Goal: Information Seeking & Learning: Compare options

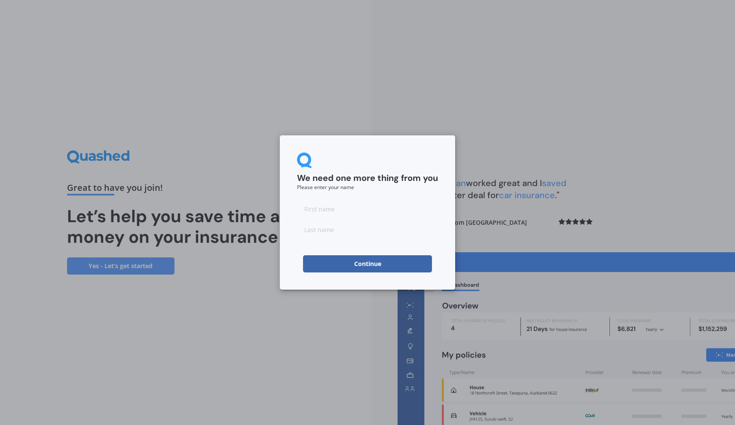
click at [326, 209] on input at bounding box center [367, 208] width 141 height 17
type input "[PERSON_NAME]"
click at [330, 241] on form "We need one more thing from you Please enter your name [PERSON_NAME] Continue" at bounding box center [367, 213] width 141 height 120
click at [321, 227] on input at bounding box center [367, 229] width 141 height 17
type input "[PERSON_NAME]"
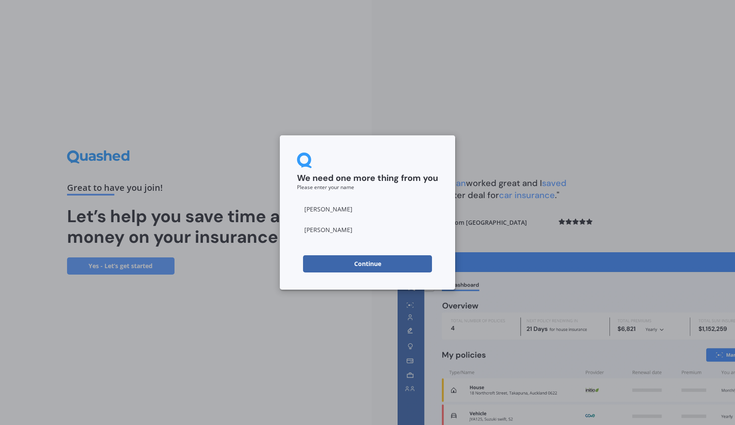
click at [366, 261] on button "Continue" at bounding box center [367, 263] width 129 height 17
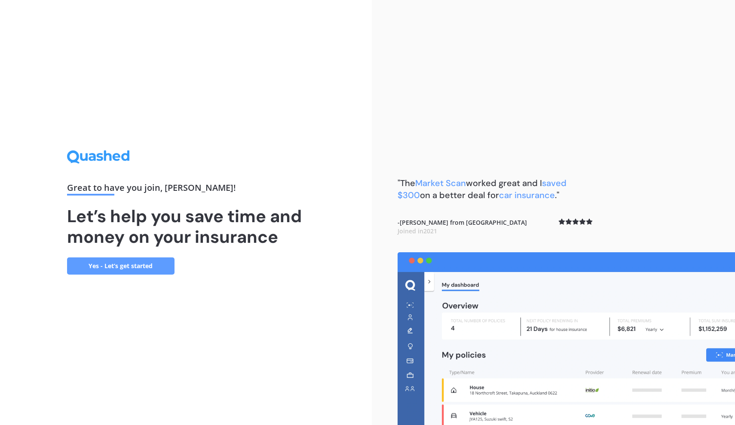
click at [123, 262] on link "Yes - Let’s get started" at bounding box center [120, 265] width 107 height 17
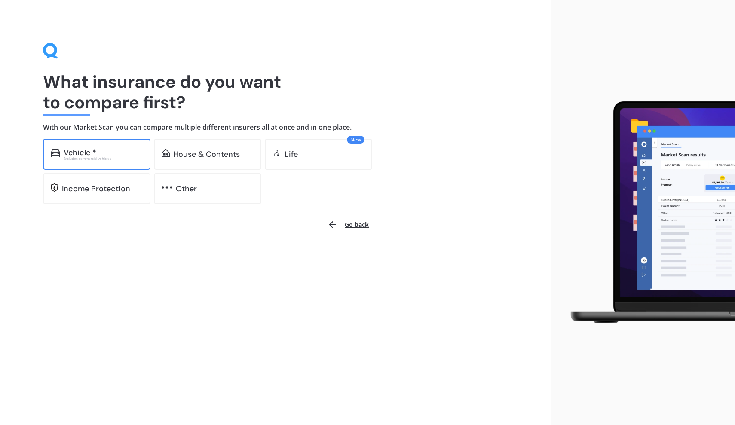
click at [108, 140] on div "Vehicle * Excludes commercial vehicles" at bounding box center [96, 154] width 107 height 31
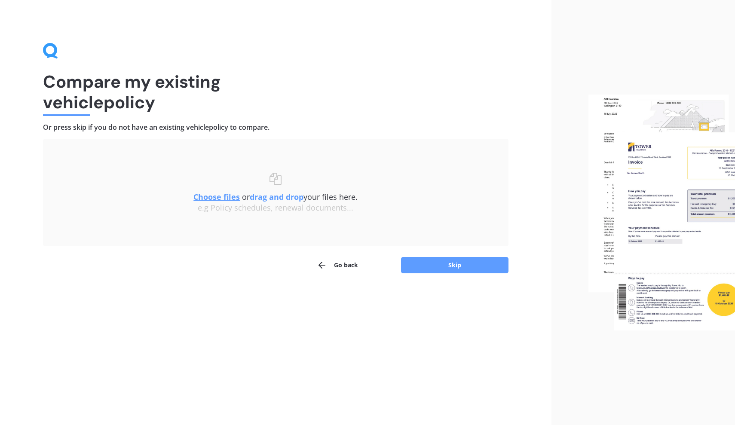
click at [200, 195] on u "Choose files" at bounding box center [216, 197] width 46 height 10
click at [216, 199] on u "Choose files" at bounding box center [216, 197] width 46 height 10
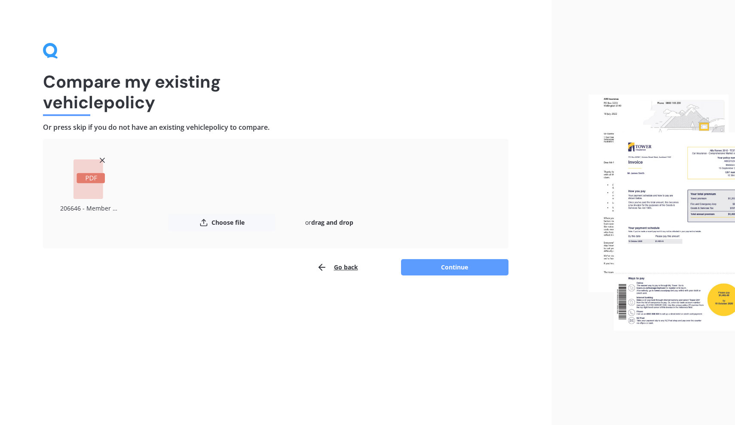
click at [86, 183] on rect at bounding box center [88, 179] width 30 height 40
click at [257, 278] on div "Compare my existing vehicle policy Or press skip if you do not have an existing…" at bounding box center [275, 212] width 551 height 425
click at [450, 263] on button "Continue" at bounding box center [454, 267] width 107 height 16
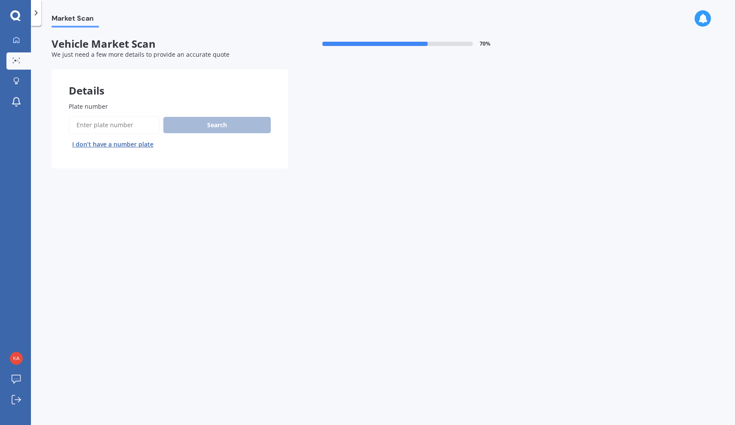
click at [111, 128] on input "Plate number" at bounding box center [114, 125] width 91 height 18
type input "LCP807"
click at [191, 124] on button "Search" at bounding box center [216, 125] width 107 height 16
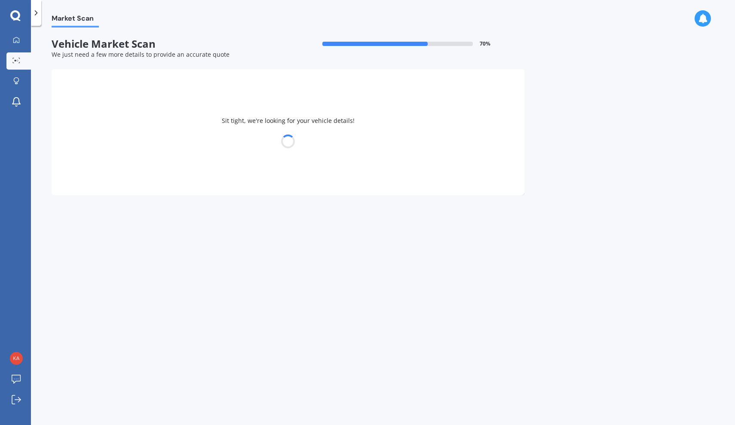
select select "KIA"
select select "SPORTAGE"
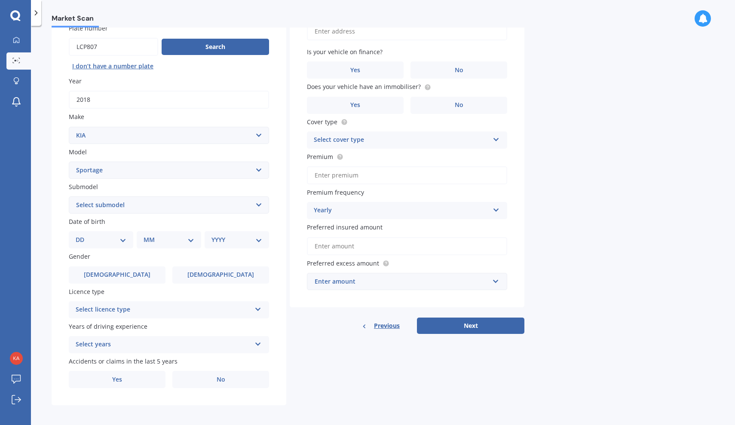
scroll to position [78, 0]
select select "29"
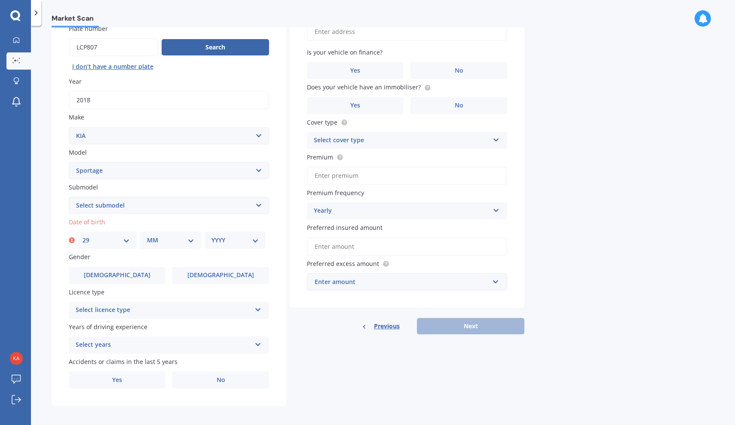
select select "06"
select select "1990"
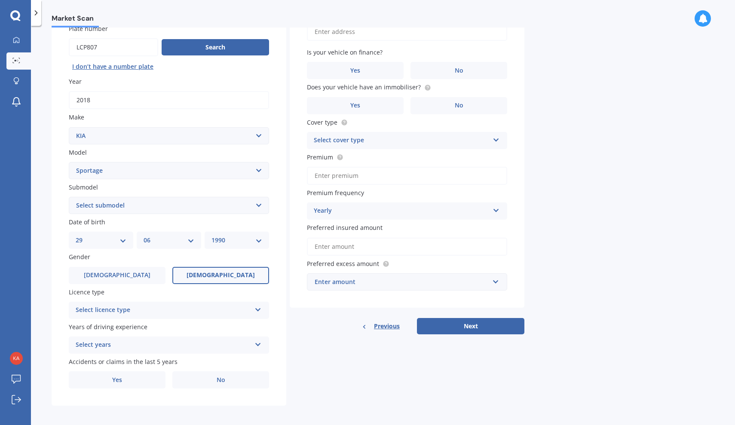
click at [240, 276] on label "[DEMOGRAPHIC_DATA]" at bounding box center [220, 275] width 97 height 17
click at [0, 0] on input "[DEMOGRAPHIC_DATA]" at bounding box center [0, 0] width 0 height 0
click at [146, 308] on div "Select licence type" at bounding box center [163, 310] width 175 height 10
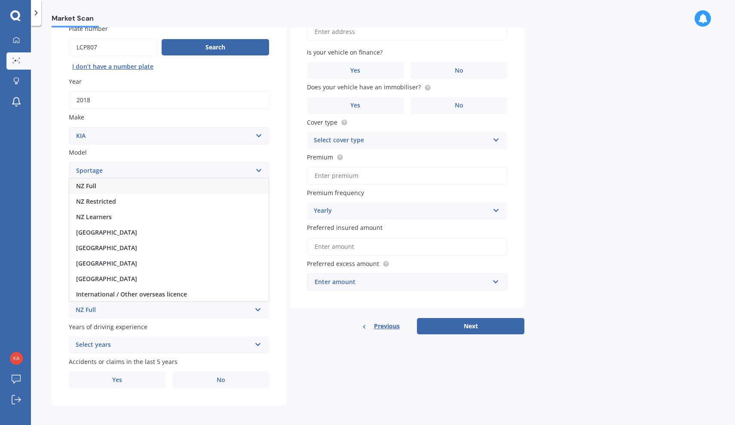
click at [102, 181] on div "NZ Full" at bounding box center [168, 185] width 199 height 15
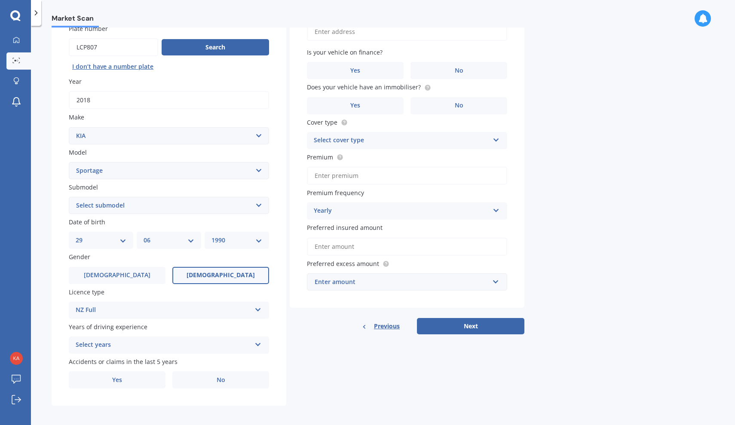
click at [134, 340] on div "Select years" at bounding box center [163, 345] width 175 height 10
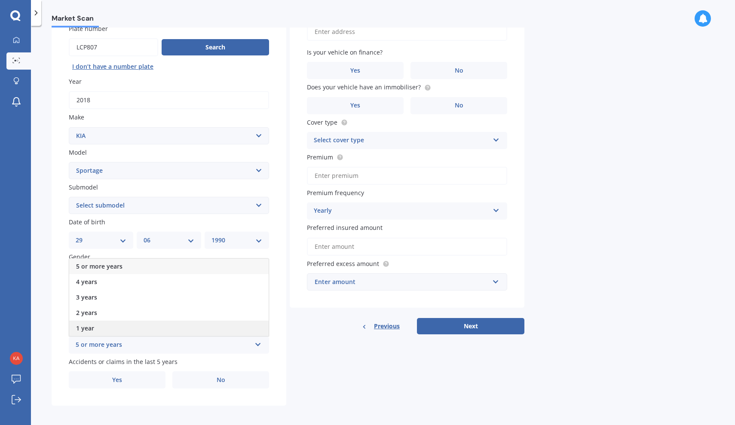
scroll to position [0, 0]
click at [107, 263] on span "5 or more years" at bounding box center [99, 266] width 46 height 8
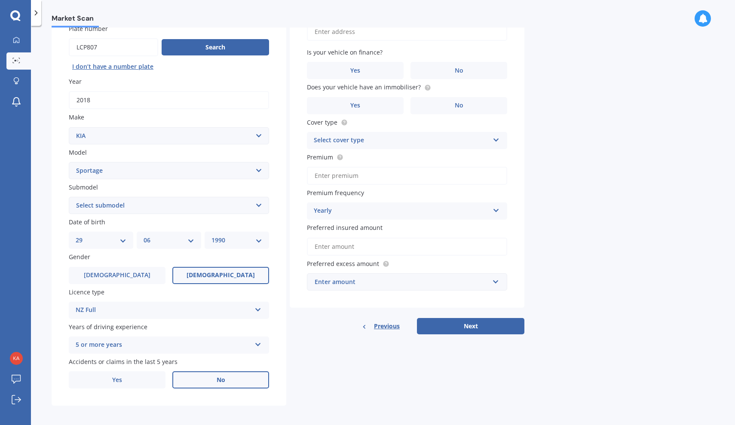
click at [216, 374] on label "No" at bounding box center [220, 379] width 97 height 17
click at [0, 0] on input "No" at bounding box center [0, 0] width 0 height 0
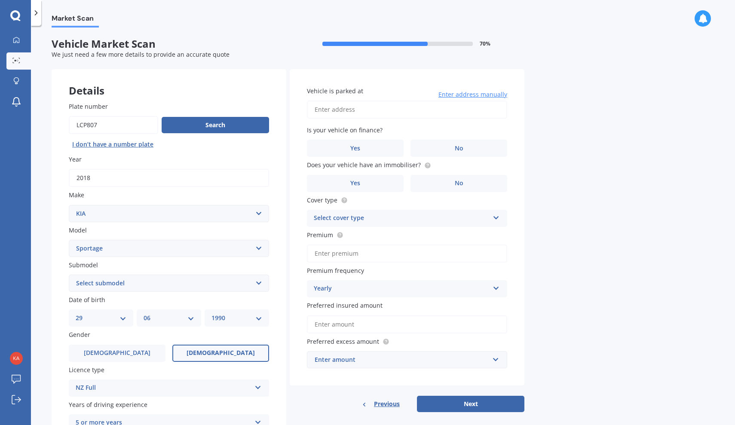
click at [363, 112] on input "Vehicle is parked at" at bounding box center [407, 110] width 200 height 18
type input "[STREET_ADDRESS]"
click at [449, 143] on label "No" at bounding box center [458, 148] width 97 height 17
click at [0, 0] on input "No" at bounding box center [0, 0] width 0 height 0
click at [452, 183] on label "No" at bounding box center [458, 183] width 97 height 17
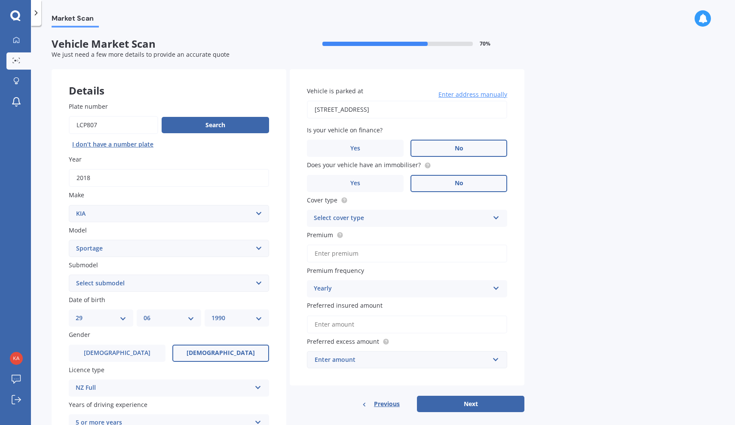
click at [0, 0] on input "No" at bounding box center [0, 0] width 0 height 0
click at [399, 215] on div "Select cover type" at bounding box center [401, 218] width 175 height 10
click at [332, 266] on span "Full Cover" at bounding box center [328, 266] width 29 height 8
click at [340, 234] on circle at bounding box center [340, 235] width 6 height 6
click at [328, 255] on input "Premium" at bounding box center [407, 253] width 200 height 18
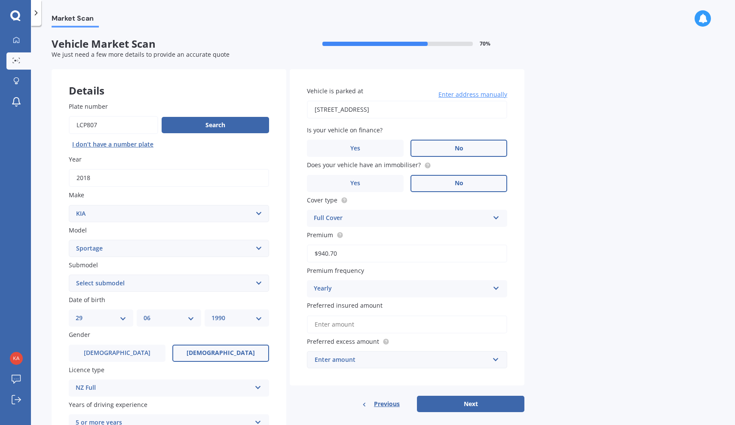
type input "$940.76"
click at [589, 282] on div "Market Scan Vehicle Market Scan 70 % We just need a few more details to provide…" at bounding box center [383, 226] width 704 height 399
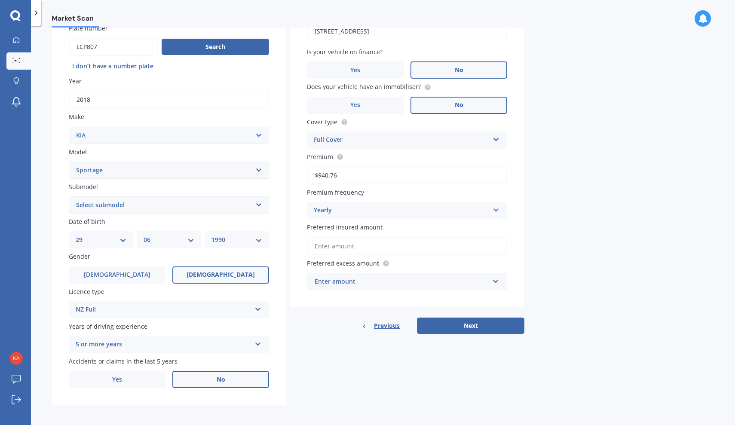
scroll to position [78, 0]
click at [349, 251] on input "Preferred insured amount" at bounding box center [407, 247] width 200 height 18
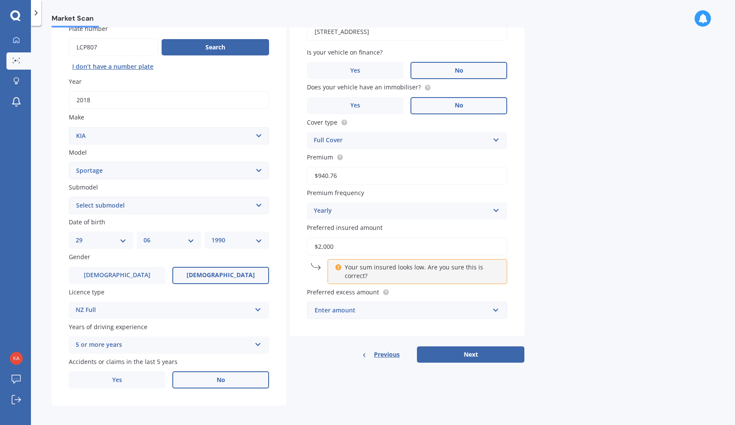
type input "$20,000"
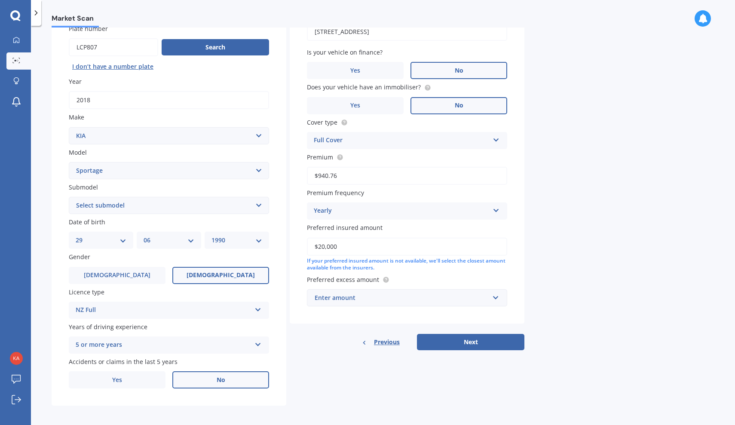
click at [524, 290] on div "Market Scan Vehicle Market Scan 70 % We just need a few more details to provide…" at bounding box center [383, 226] width 704 height 399
click at [344, 293] on div "Enter amount" at bounding box center [402, 297] width 174 height 9
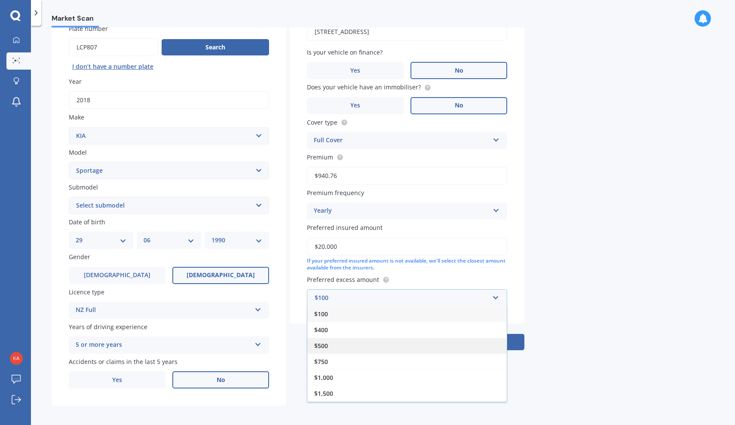
click at [328, 345] on div "$500" at bounding box center [406, 346] width 199 height 16
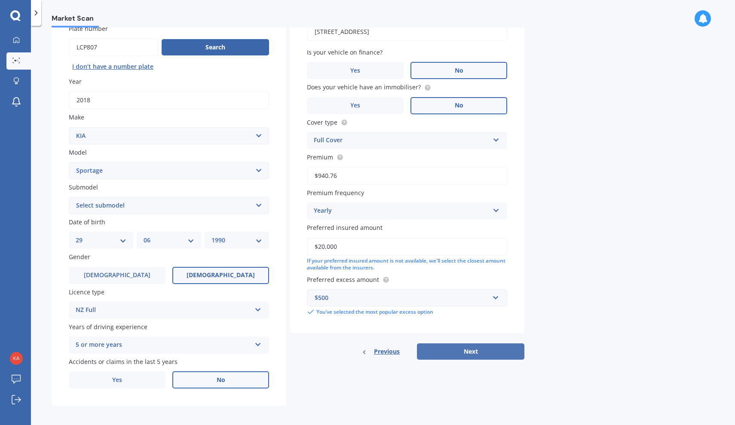
click at [469, 347] on button "Next" at bounding box center [470, 351] width 107 height 16
select select "(ALL OTHER)"
click at [470, 346] on button "Next" at bounding box center [470, 351] width 107 height 16
select select "29"
select select "06"
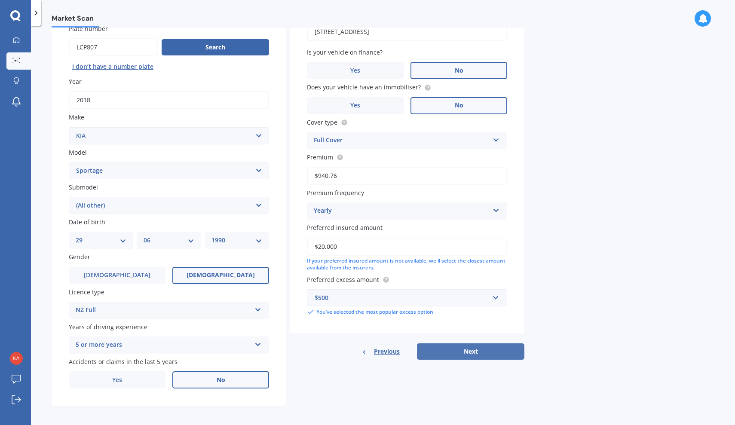
select select "1990"
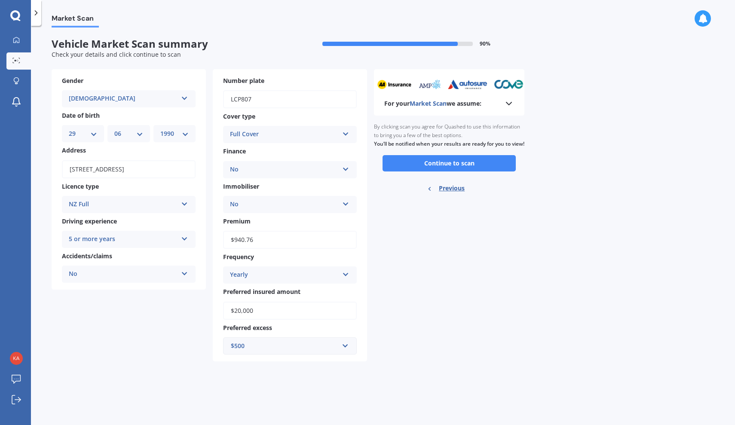
scroll to position [0, 0]
click at [437, 168] on button "Continue to scan" at bounding box center [448, 163] width 133 height 16
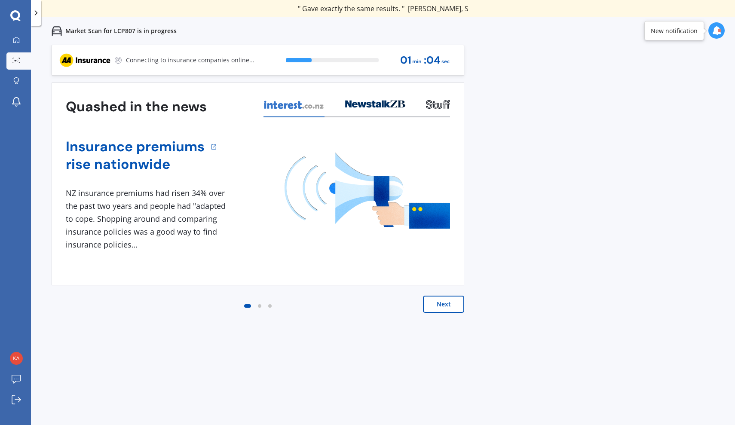
click at [443, 306] on button "Next" at bounding box center [443, 304] width 41 height 17
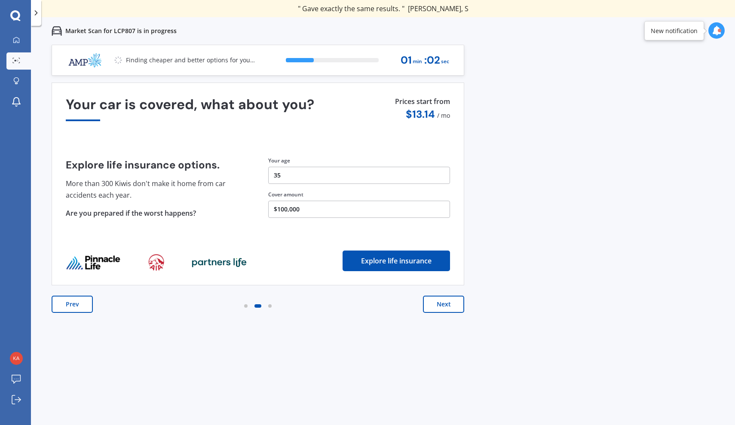
click at [443, 306] on button "Next" at bounding box center [443, 304] width 41 height 17
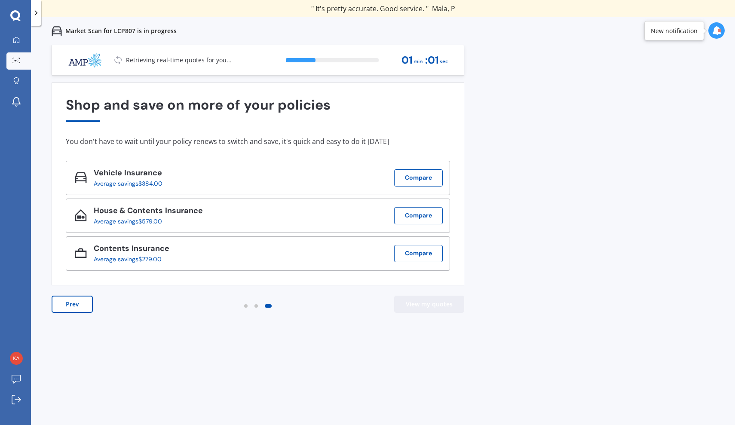
click at [443, 306] on button "View my quotes" at bounding box center [429, 304] width 70 height 17
click at [461, 1] on div "" Great stuff team! first time using it, and it was very clear and concise. " […" at bounding box center [383, 8] width 704 height 17
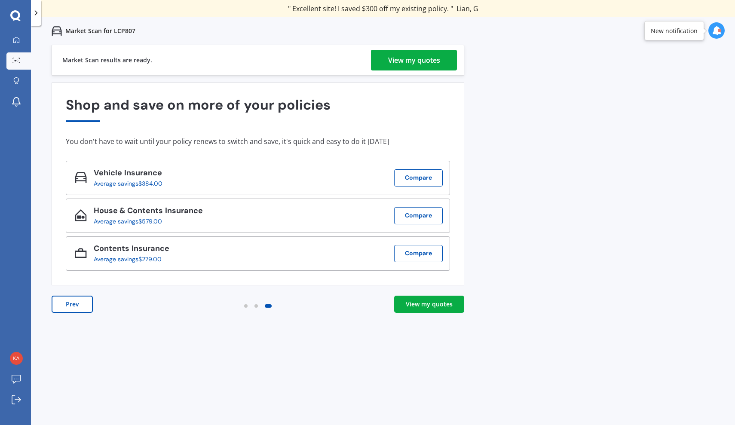
click at [418, 55] on div "View my quotes" at bounding box center [414, 60] width 52 height 21
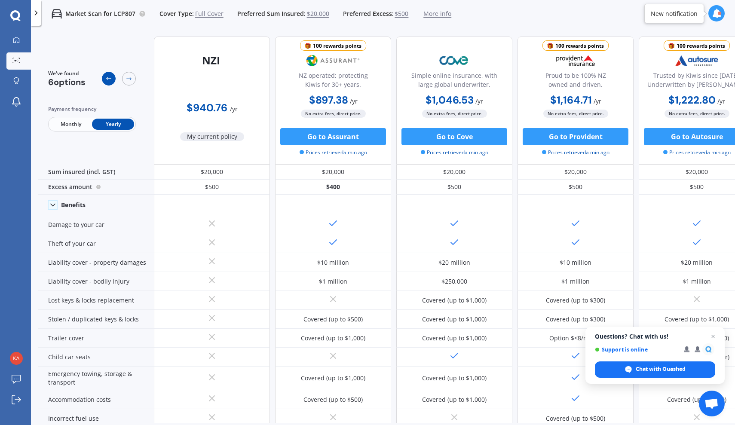
click at [107, 78] on icon at bounding box center [108, 78] width 7 height 7
click at [19, 46] on link "My Dashboard" at bounding box center [18, 40] width 24 height 17
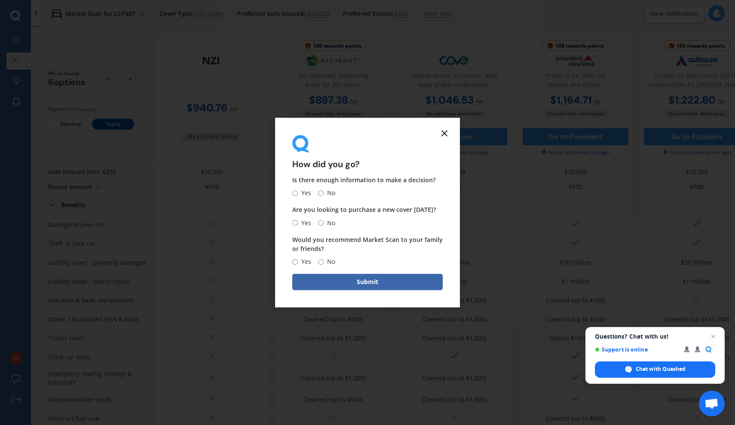
click at [443, 134] on line at bounding box center [444, 133] width 5 height 5
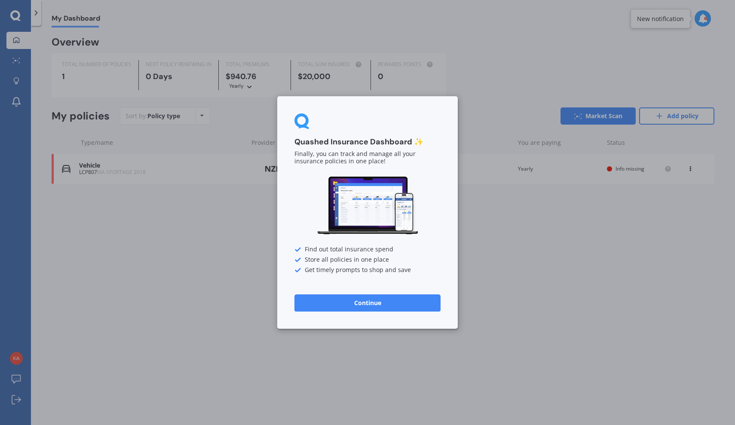
click at [373, 295] on button "Continue" at bounding box center [367, 302] width 146 height 17
